Goal: Register for event/course

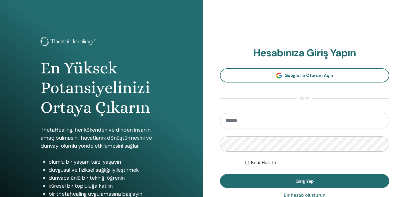
type input "**********"
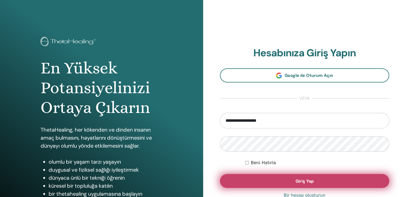
click at [307, 183] on font "Giriş Yap" at bounding box center [305, 182] width 18 height 6
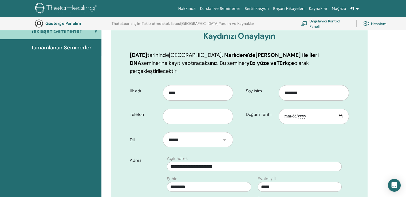
scroll to position [66, 0]
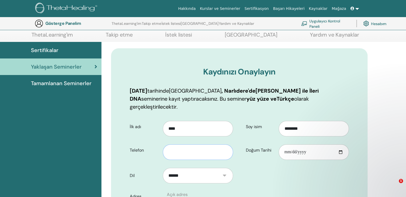
click at [215, 117] on div "İlk adı **** Telefon" at bounding box center [183, 140] width 114 height 47
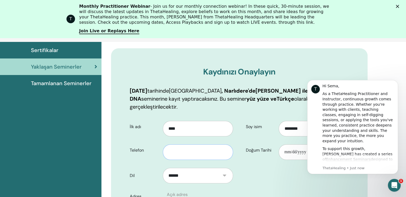
scroll to position [0, 0]
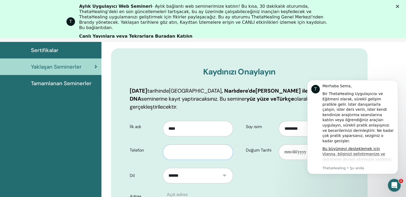
type input "**********"
click at [300, 145] on input "Doğum Tarihi" at bounding box center [314, 152] width 70 height 15
click at [290, 147] on input "Doğum Tarihi" at bounding box center [314, 152] width 70 height 15
click at [397, 81] on icon "Bildirimi reddet" at bounding box center [397, 81] width 3 height 3
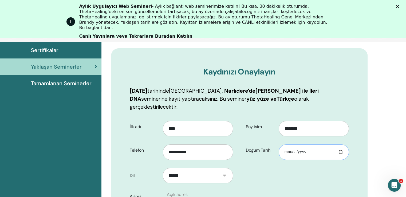
click at [292, 145] on input "Doğum Tarihi" at bounding box center [314, 152] width 70 height 15
click at [340, 145] on input "Doğum Tarihi" at bounding box center [314, 152] width 70 height 15
type input "**********"
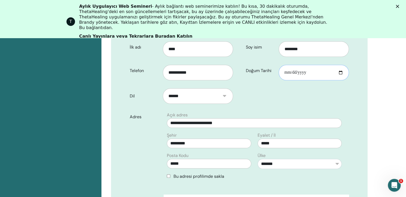
scroll to position [152, 0]
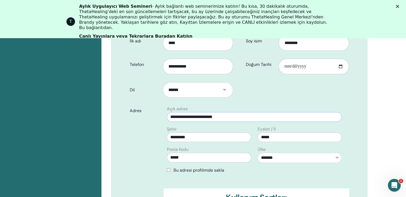
click at [218, 112] on input "**********" at bounding box center [254, 117] width 175 height 10
click at [219, 112] on input "**********" at bounding box center [254, 117] width 175 height 10
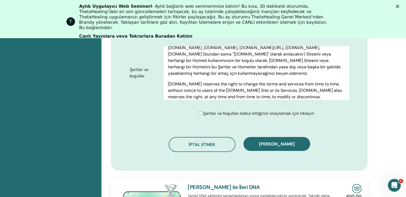
scroll to position [196, 0]
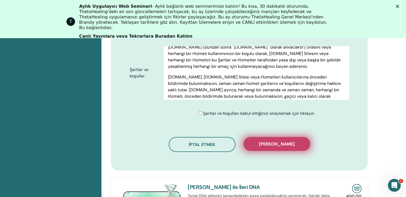
click at [263, 141] on font "Kaydı onayla" at bounding box center [277, 144] width 36 height 6
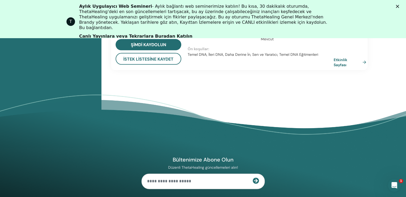
scroll to position [601, 0]
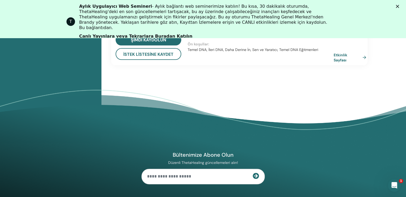
click at [397, 185] on icon "Intercom Messenger'ı açın" at bounding box center [394, 185] width 9 height 9
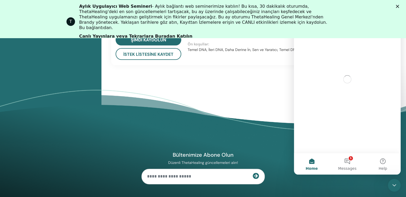
scroll to position [0, 0]
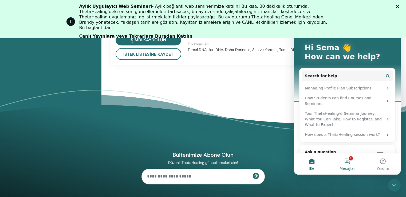
click at [350, 160] on button "1 Mesajlar" at bounding box center [348, 163] width 36 height 21
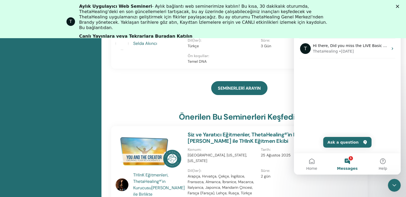
scroll to position [145, 0]
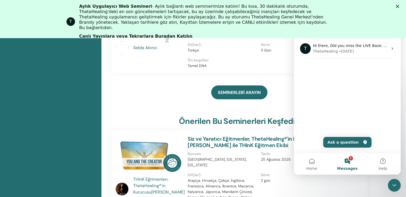
click at [395, 183] on icon "Close Intercom Messenger" at bounding box center [394, 185] width 6 height 6
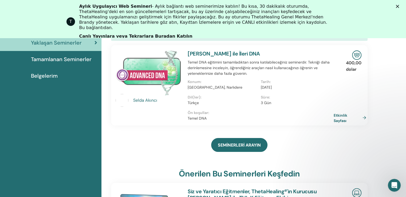
scroll to position [0, 0]
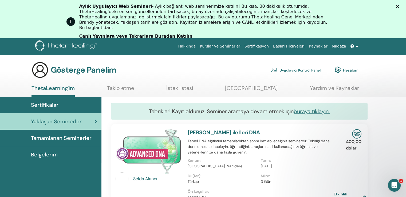
click at [167, 34] on font "Canlı Yayınlara veya Tekrarlara Buradan Katılın" at bounding box center [135, 36] width 113 height 5
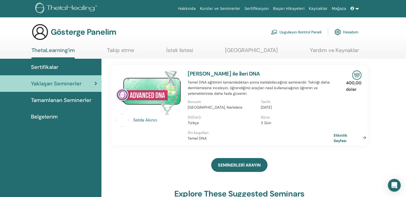
click at [61, 70] on div "Sertifikalar" at bounding box center [50, 67] width 93 height 8
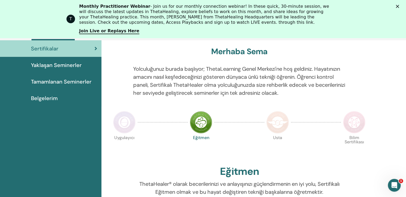
scroll to position [61, 0]
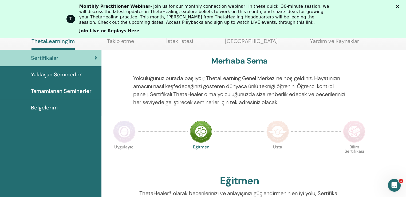
click at [56, 93] on font "Tamamlanan Seminerler" at bounding box center [61, 91] width 61 height 7
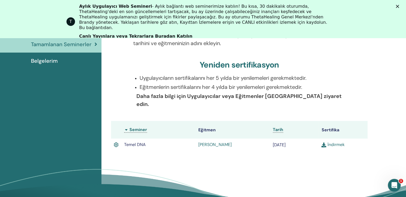
scroll to position [107, 0]
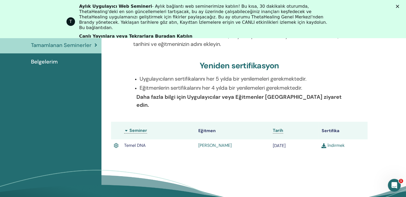
click at [48, 59] on font "Belgelerim" at bounding box center [44, 61] width 27 height 7
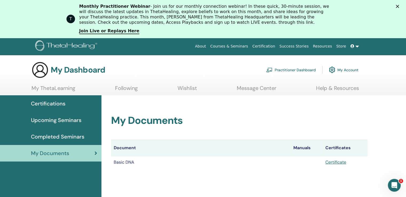
click at [59, 105] on span "Certifications" at bounding box center [48, 104] width 34 height 8
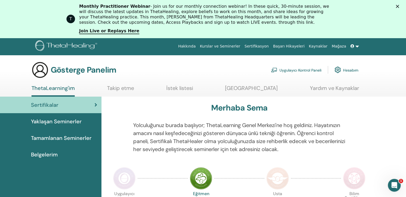
drag, startPoint x: 409, startPoint y: 26, endPoint x: 366, endPoint y: 24, distance: 42.3
click at [325, 46] on font "Kaynaklar" at bounding box center [318, 46] width 19 height 4
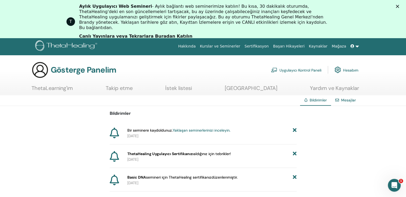
click at [219, 130] on font "Yaklaşan seminerlerinizi inceleyin." at bounding box center [202, 130] width 58 height 5
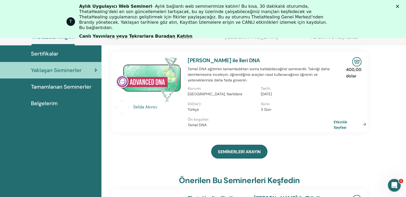
scroll to position [63, 0]
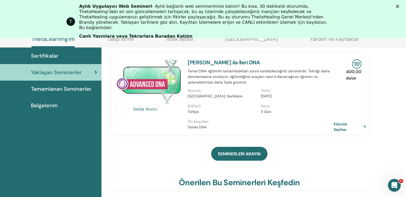
click at [237, 61] on font "[PERSON_NAME] ile İleri DNA" at bounding box center [224, 62] width 72 height 7
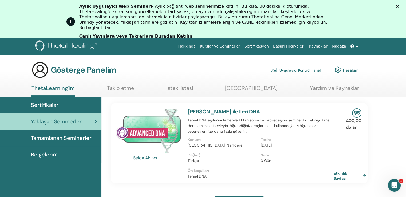
click at [213, 111] on font "Selda Akıncı ile İleri DNA" at bounding box center [224, 111] width 72 height 7
click at [63, 105] on div "Sertifikalar" at bounding box center [50, 105] width 93 height 8
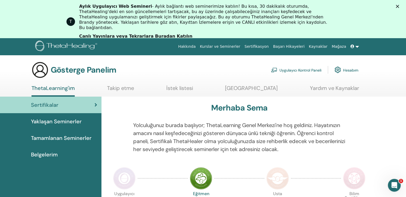
click at [77, 121] on font "Yaklaşan Seminerler" at bounding box center [56, 121] width 51 height 7
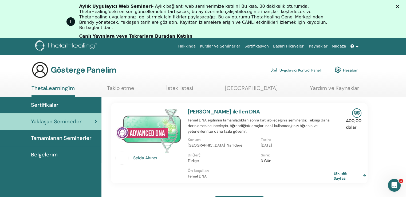
click at [352, 70] on font "Hesabım" at bounding box center [350, 70] width 15 height 5
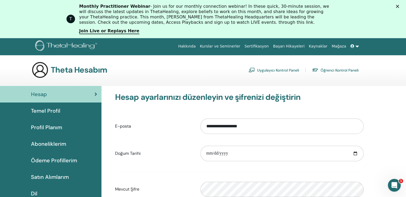
click at [49, 145] on font "Aboneliklerim" at bounding box center [48, 144] width 35 height 7
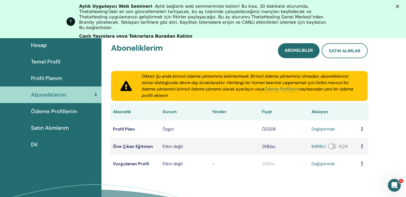
scroll to position [61, 0]
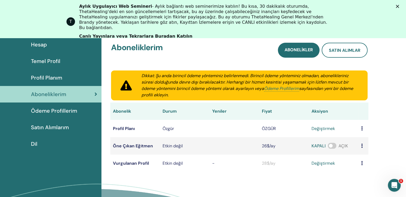
click at [70, 110] on font "Ödeme Profillerim" at bounding box center [54, 110] width 46 height 7
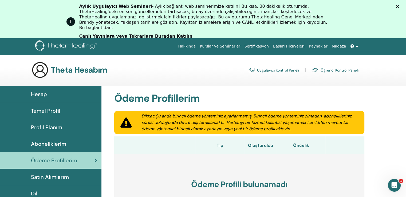
click at [49, 178] on font "Satın Alımlarım" at bounding box center [50, 177] width 38 height 7
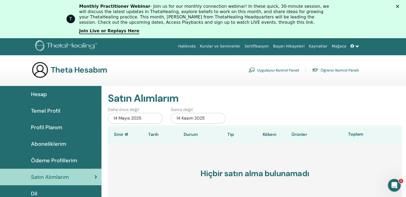
click at [53, 110] on font "Temel Profil" at bounding box center [45, 110] width 29 height 7
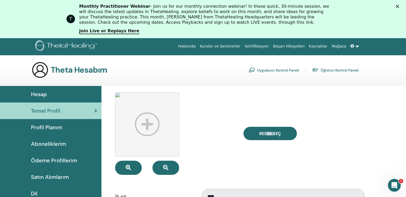
click at [45, 94] on font "Hesap" at bounding box center [39, 94] width 16 height 7
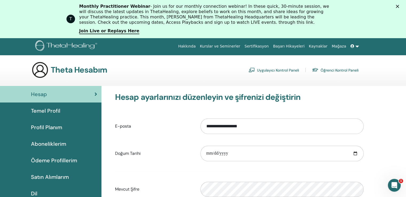
click at [277, 70] on font "Uygulayıcı Kontrol Paneli" at bounding box center [278, 70] width 42 height 5
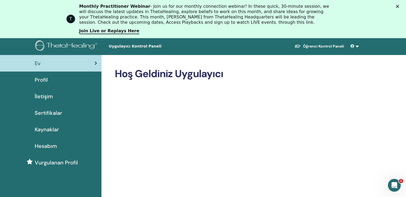
drag, startPoint x: 408, startPoint y: 38, endPoint x: 390, endPoint y: 16, distance: 28.2
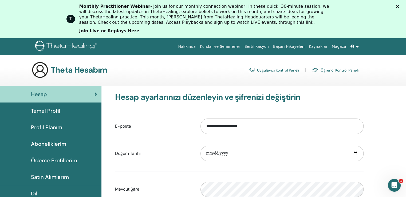
click at [342, 30] on div "T Monthly Practitioner Webinar - Join us for our monthly connection webinar! In…" at bounding box center [203, 19] width 406 height 34
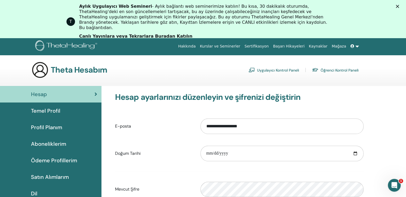
click at [332, 70] on font "Öğrenci Kontrol Paneli" at bounding box center [340, 70] width 38 height 5
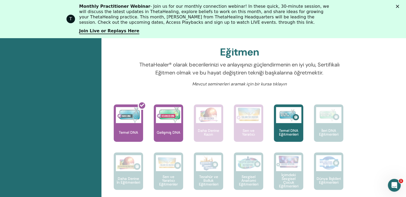
scroll to position [193, 0]
